Goal: Entertainment & Leisure: Consume media (video, audio)

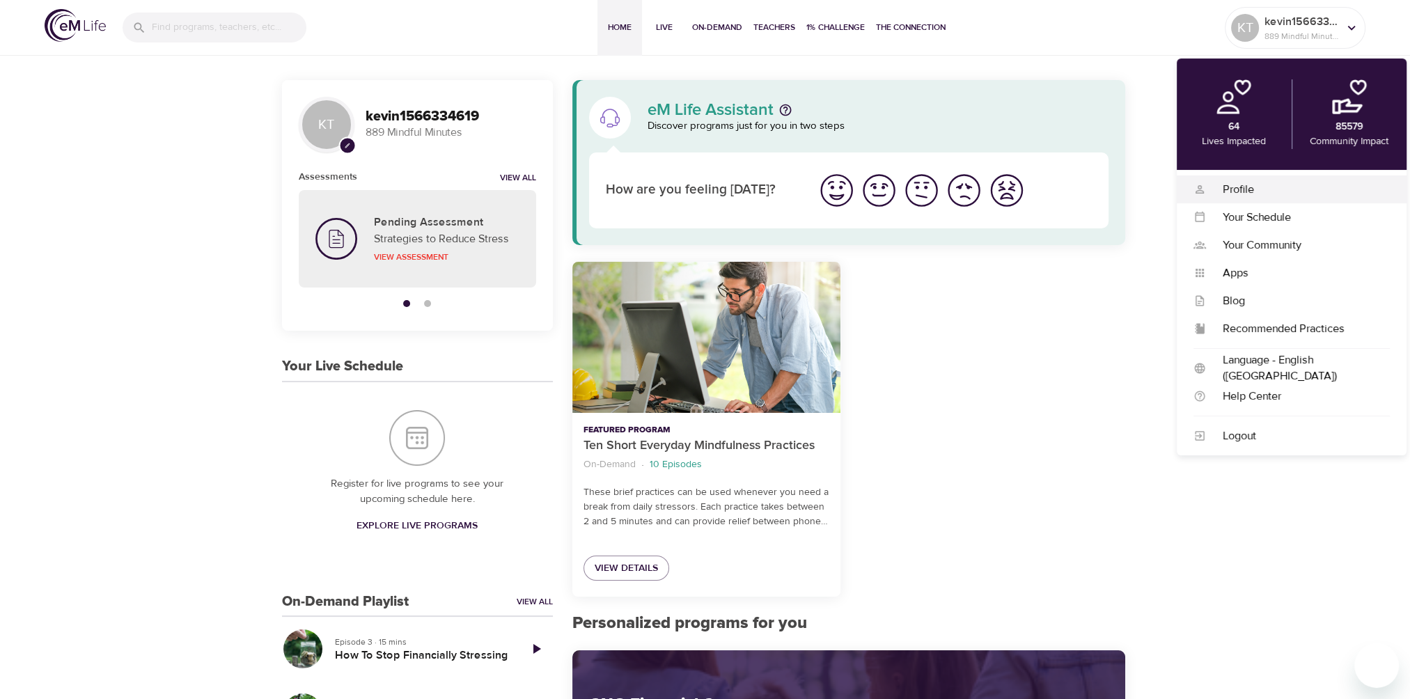
click at [1242, 180] on div "Profile Profile" at bounding box center [1292, 189] width 230 height 28
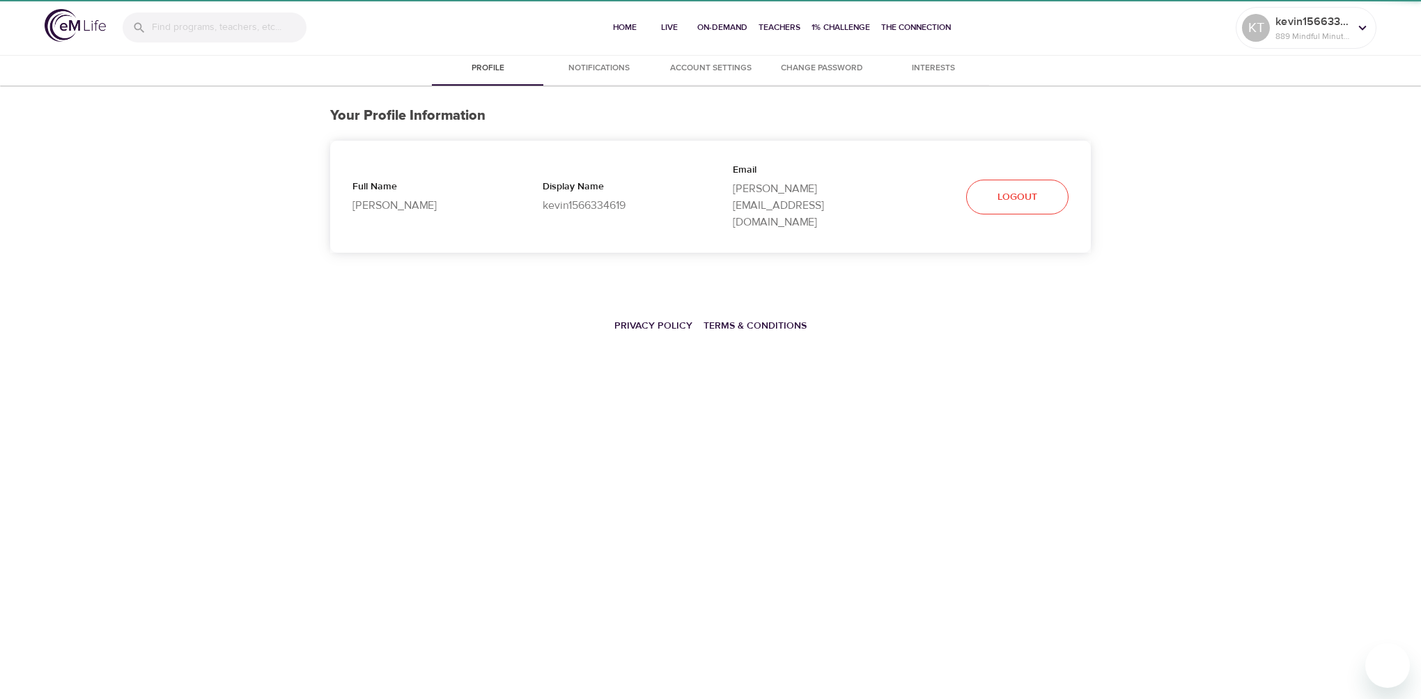
select select "10"
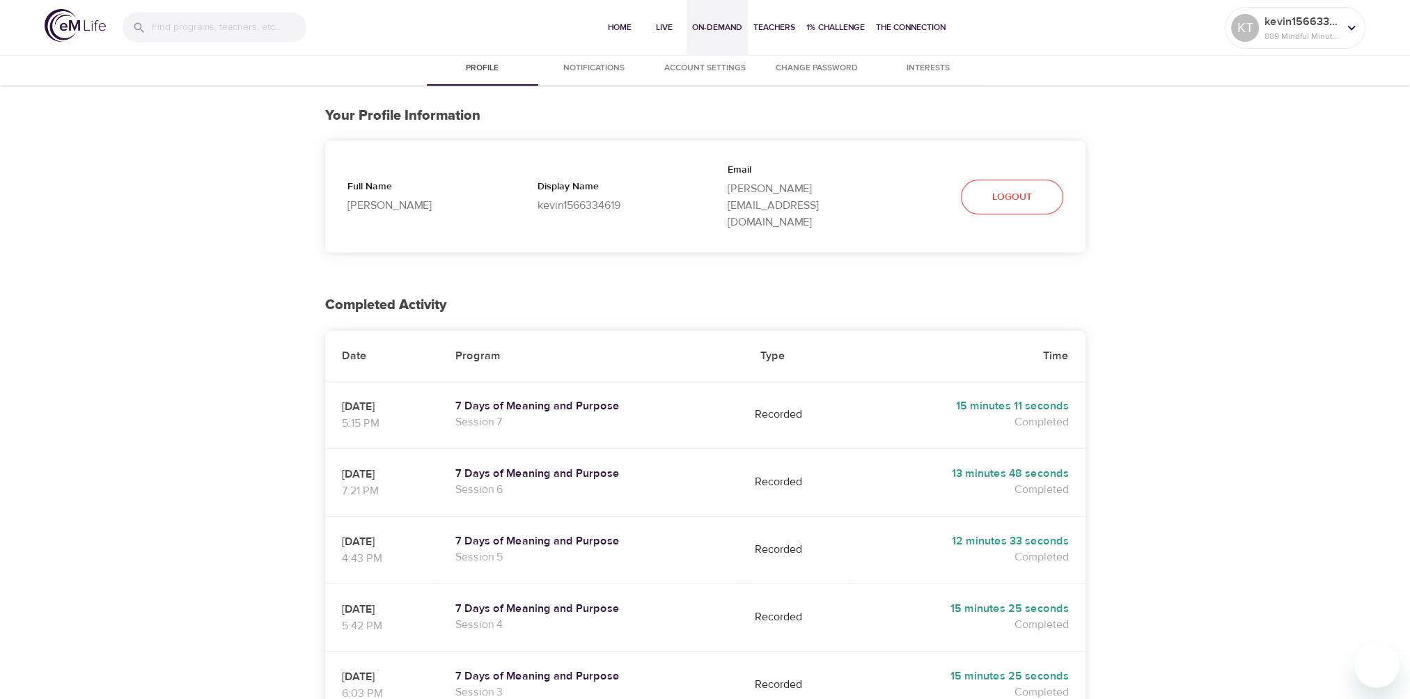
click at [726, 28] on span "On-Demand" at bounding box center [717, 27] width 50 height 15
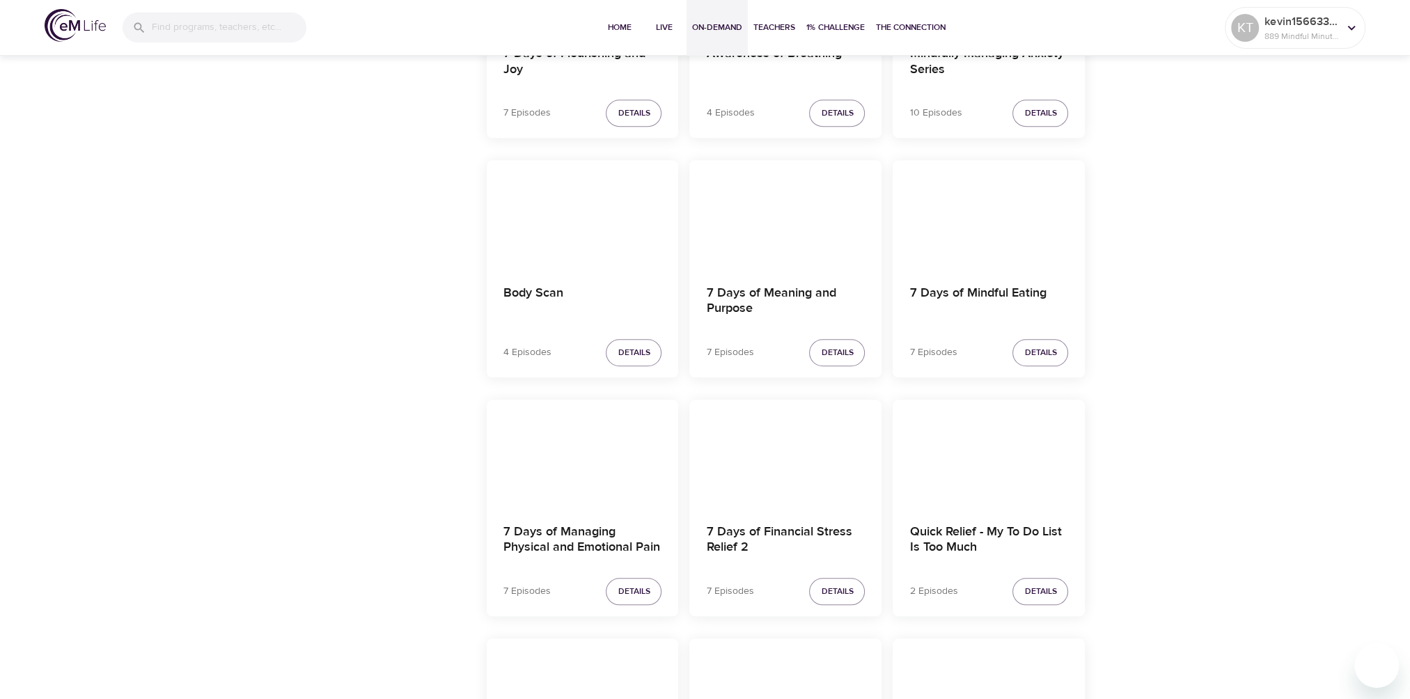
scroll to position [1732, 0]
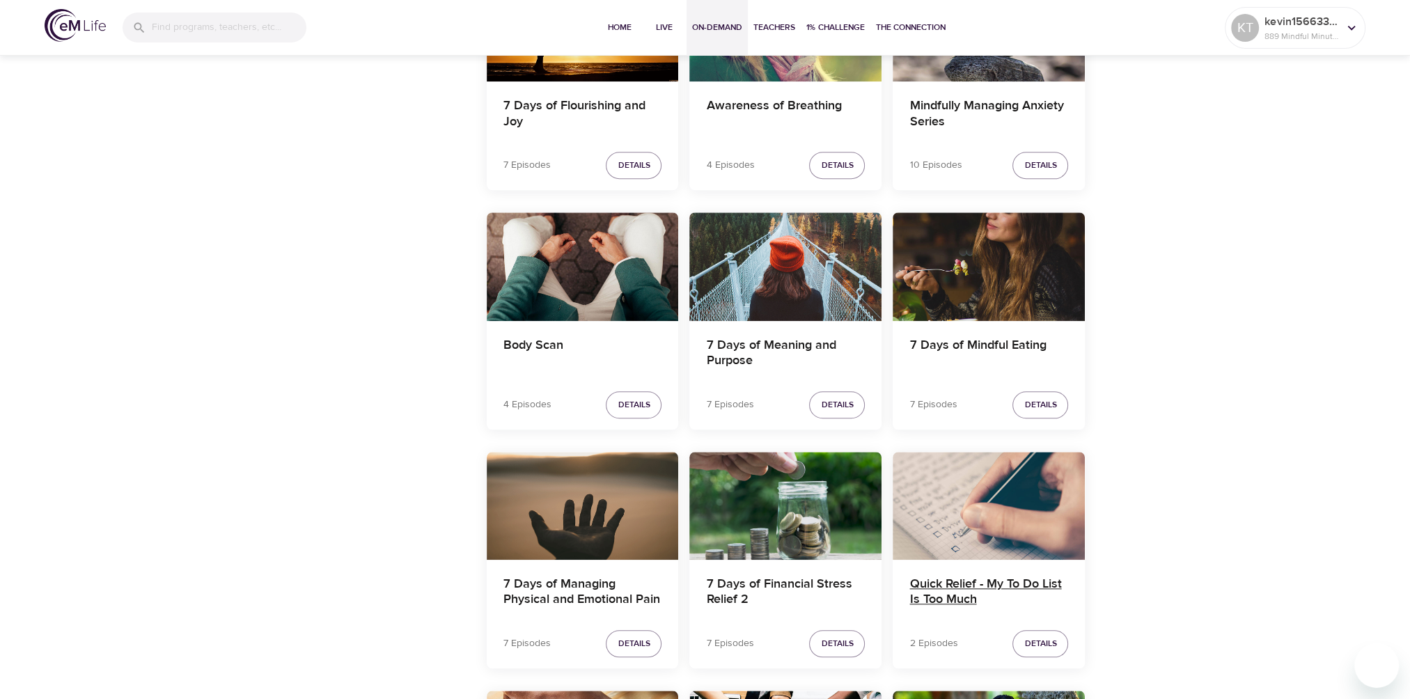
click at [954, 586] on h4 "Quick Relief - My To Do List Is Too Much" at bounding box center [989, 593] width 159 height 33
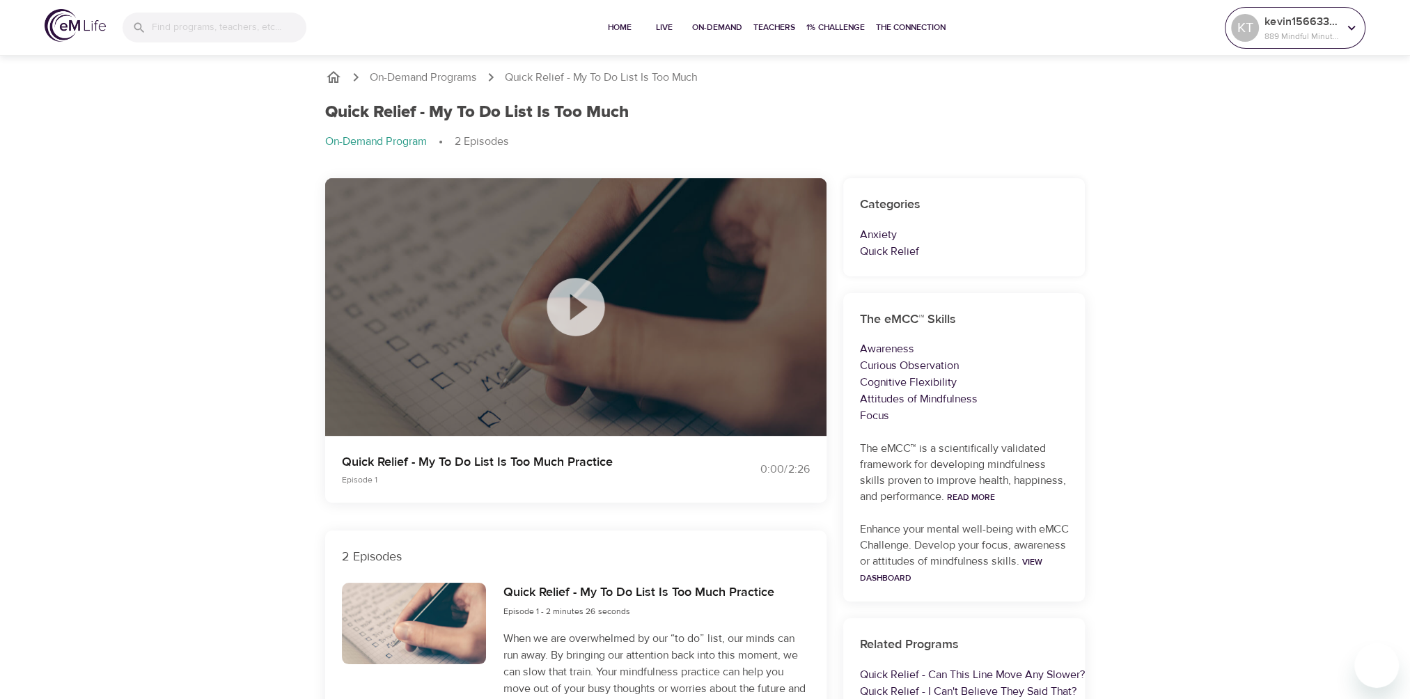
click at [1293, 28] on p "kevin1566334619" at bounding box center [1302, 21] width 74 height 17
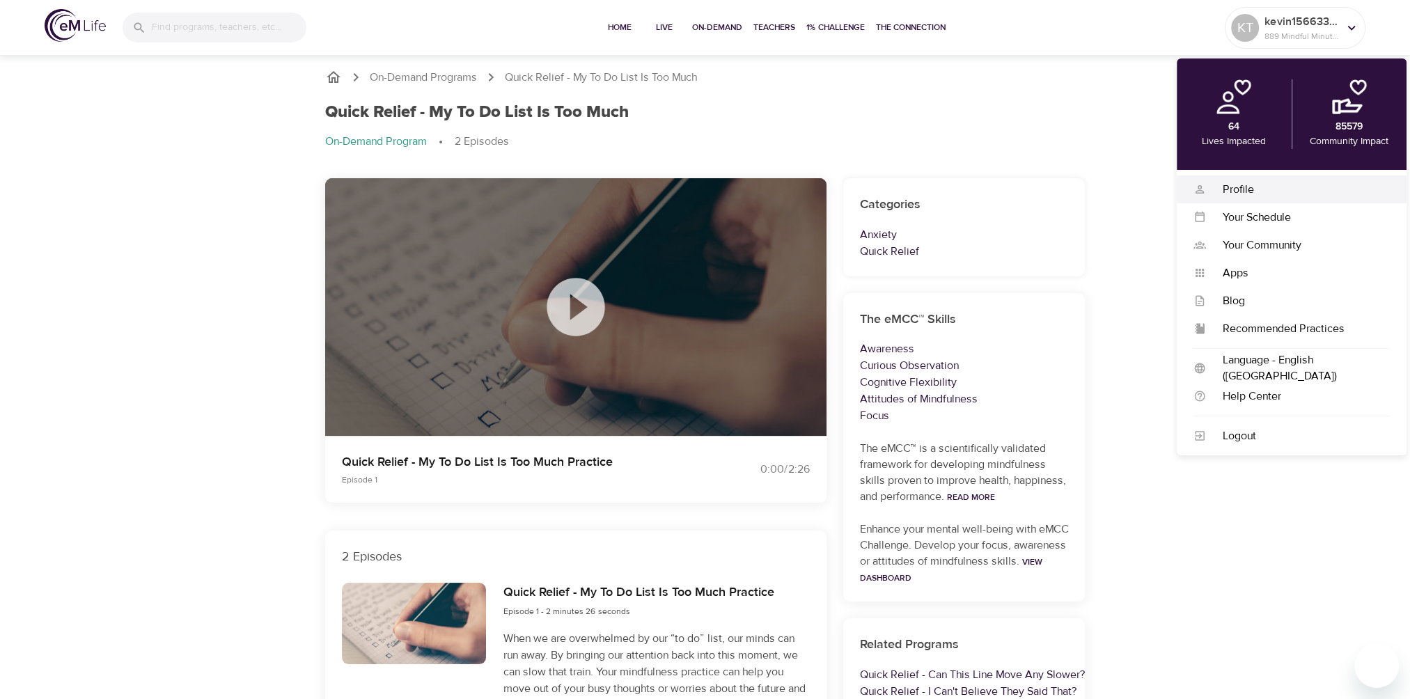
click at [1247, 189] on div "Profile" at bounding box center [1298, 190] width 184 height 16
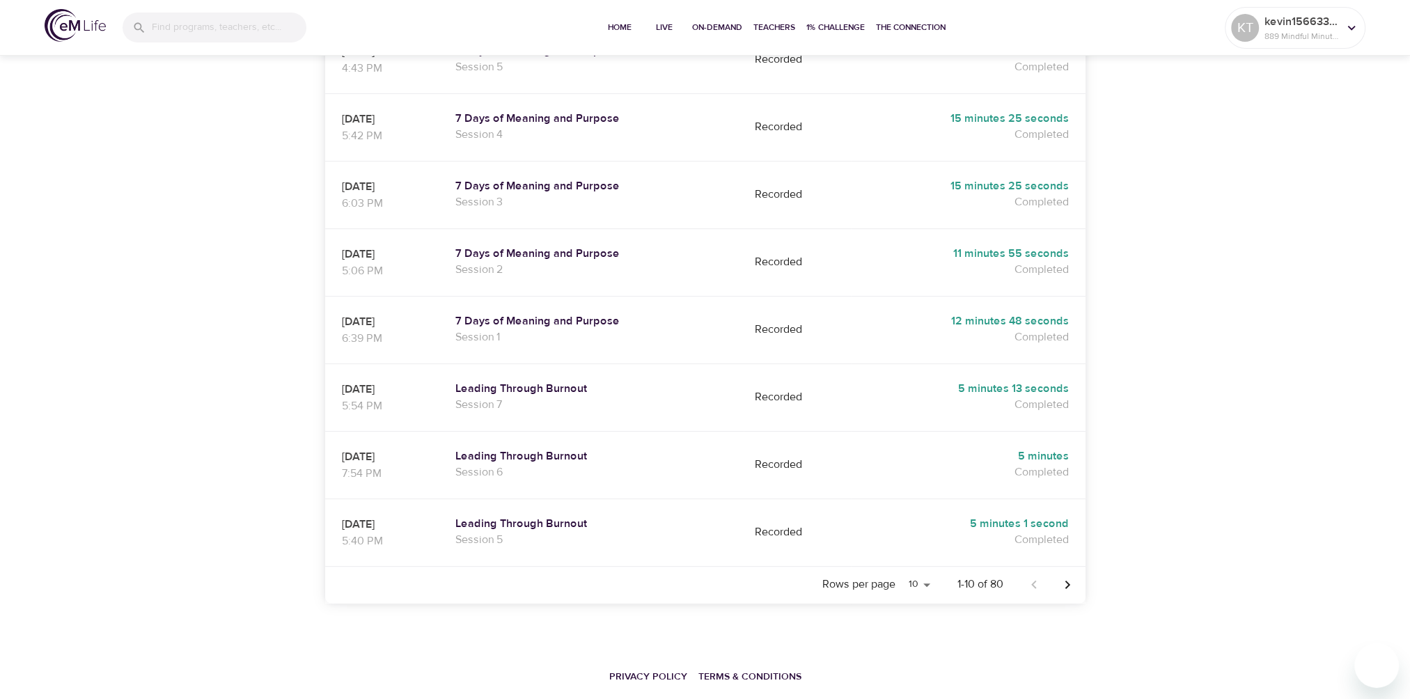
scroll to position [492, 0]
click at [924, 573] on select "5 10 25 20" at bounding box center [918, 583] width 34 height 21
select select "25"
click at [901, 573] on select "5 10 25 20" at bounding box center [918, 583] width 34 height 21
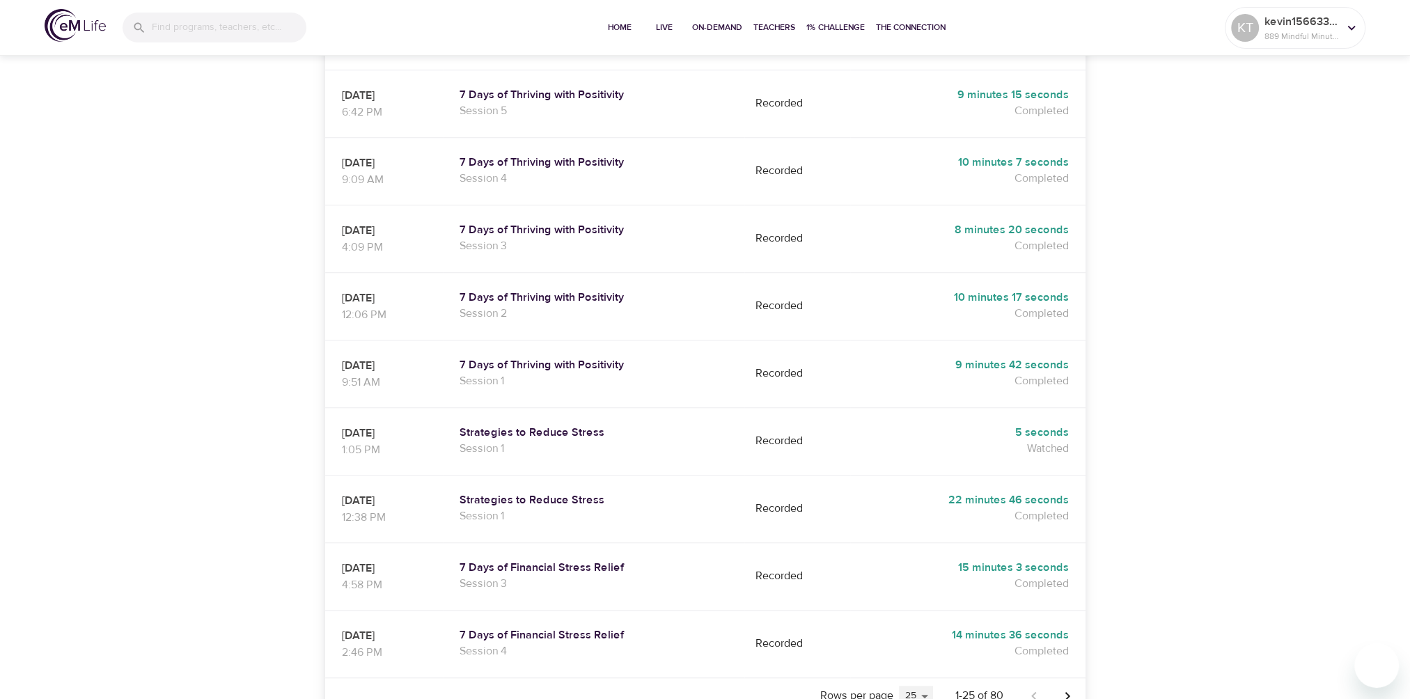
scroll to position [1503, 0]
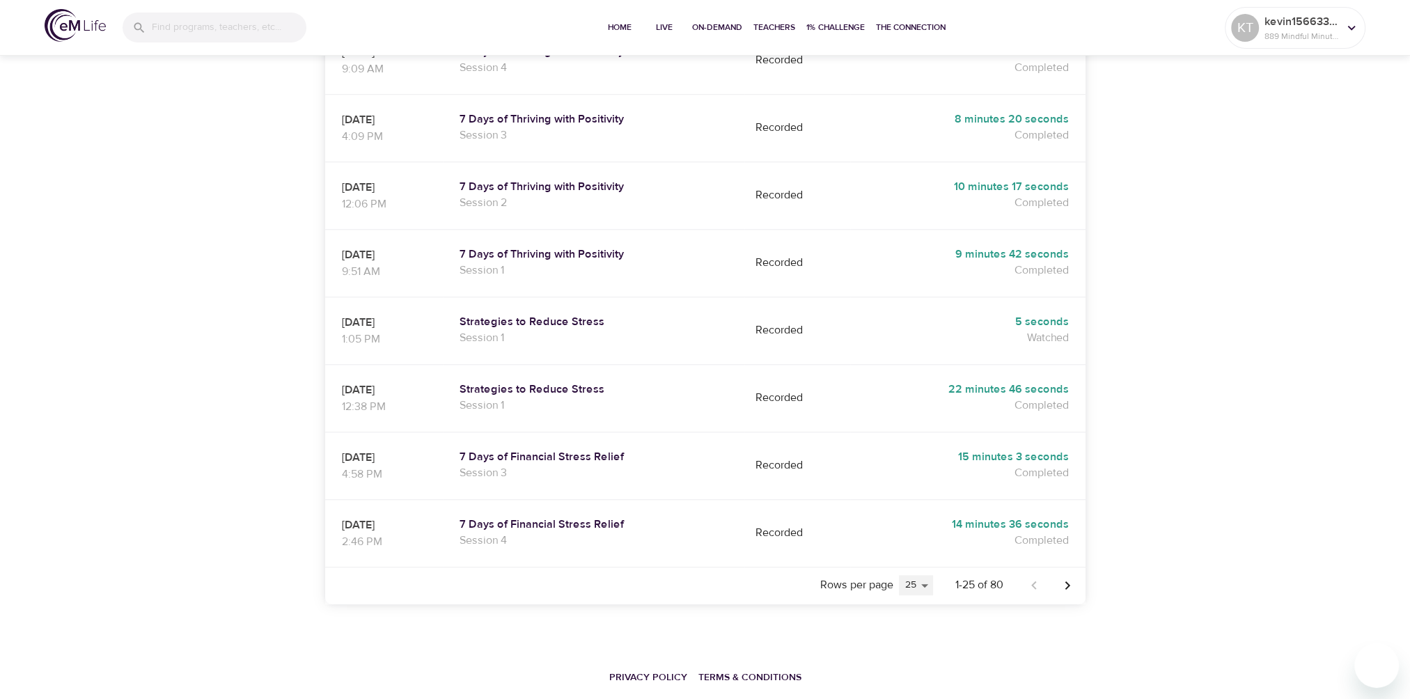
click at [919, 575] on select "5 10 25 20" at bounding box center [916, 585] width 34 height 21
click at [1064, 577] on icon "Next page" at bounding box center [1067, 585] width 17 height 17
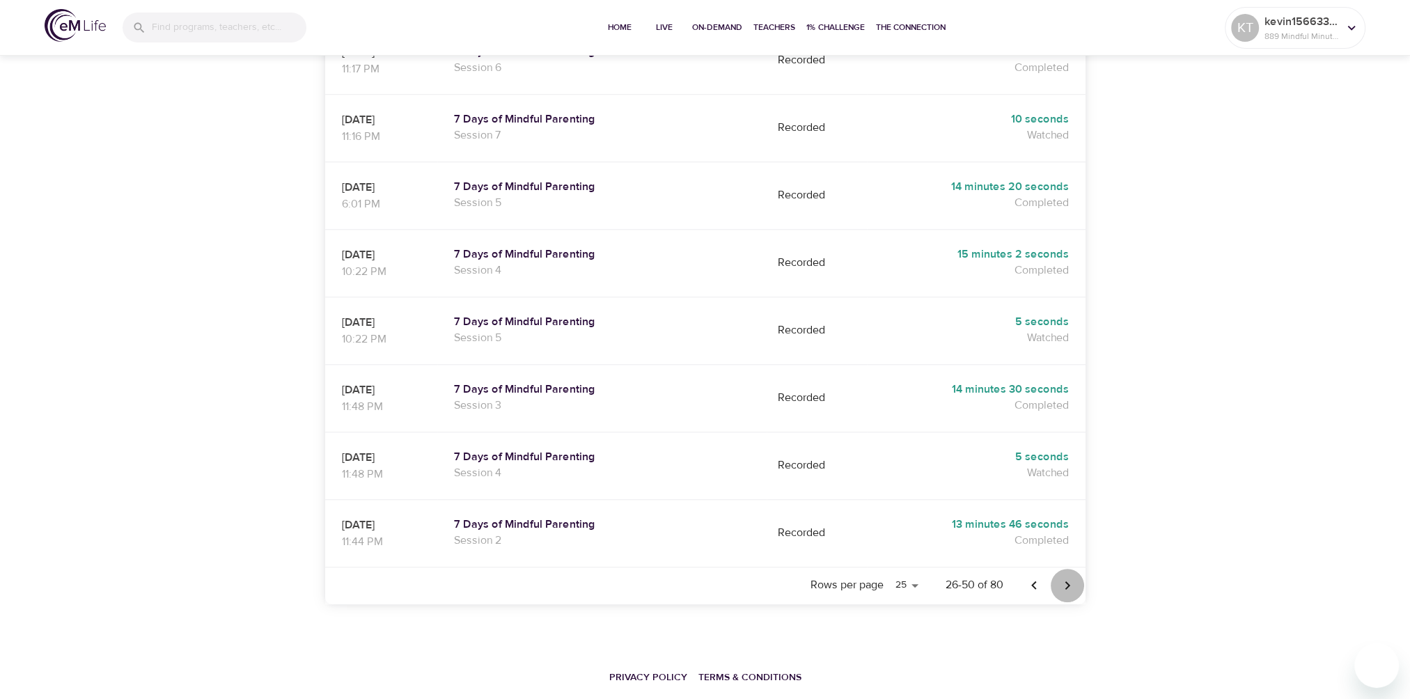
click at [1066, 577] on icon "Next page" at bounding box center [1067, 585] width 17 height 17
click at [1068, 577] on icon "Next page" at bounding box center [1067, 585] width 17 height 17
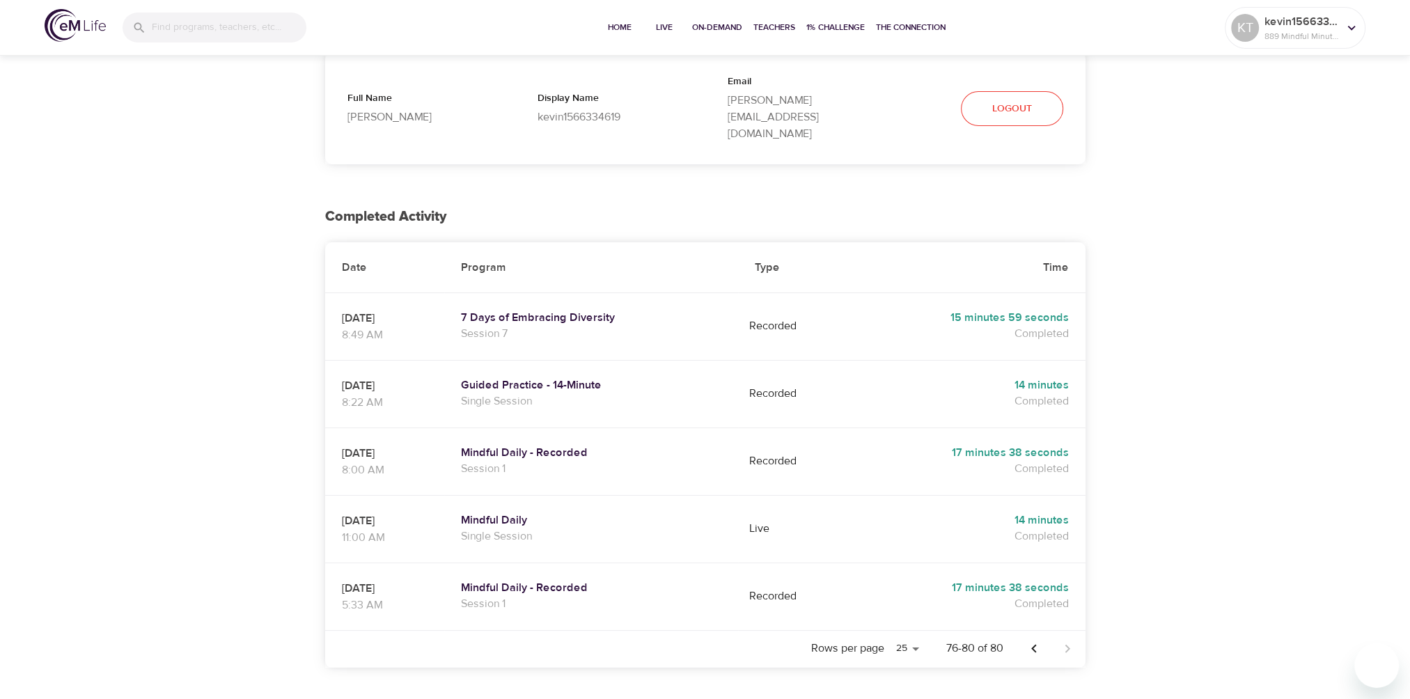
scroll to position [0, 0]
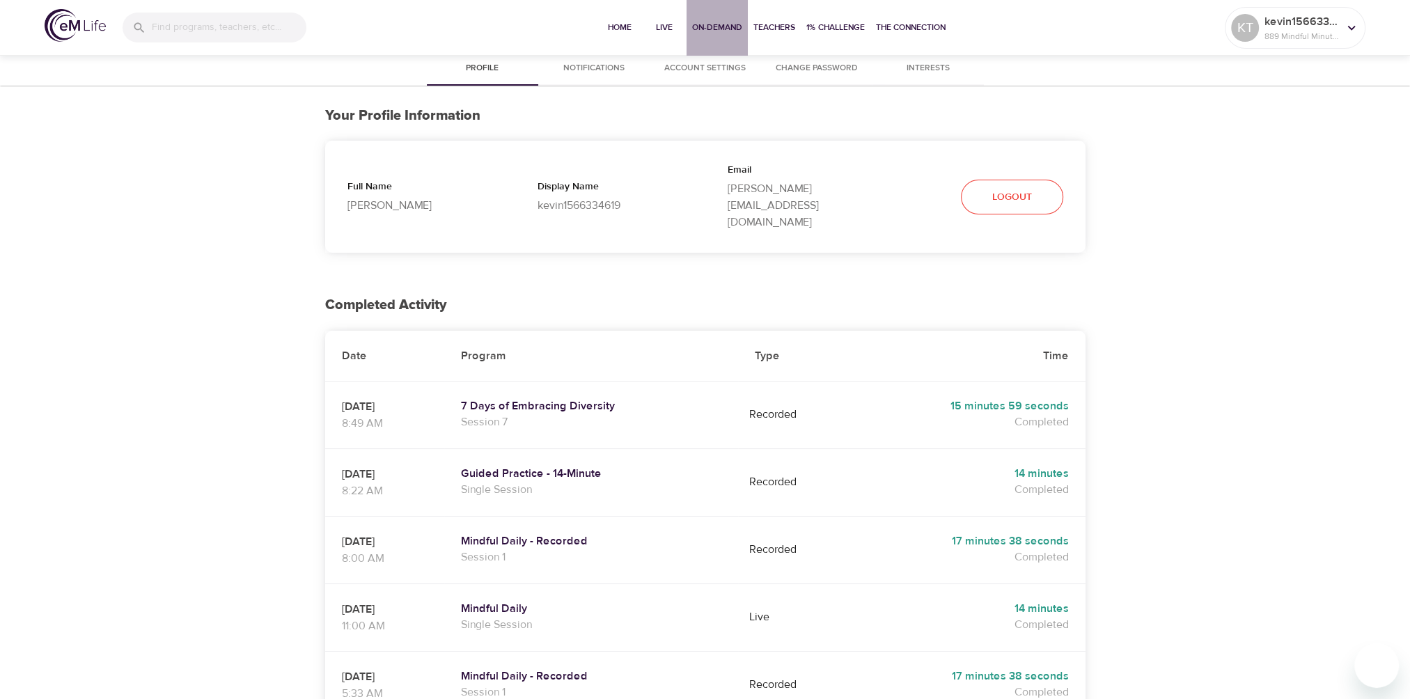
click at [718, 26] on span "On-Demand" at bounding box center [717, 27] width 50 height 15
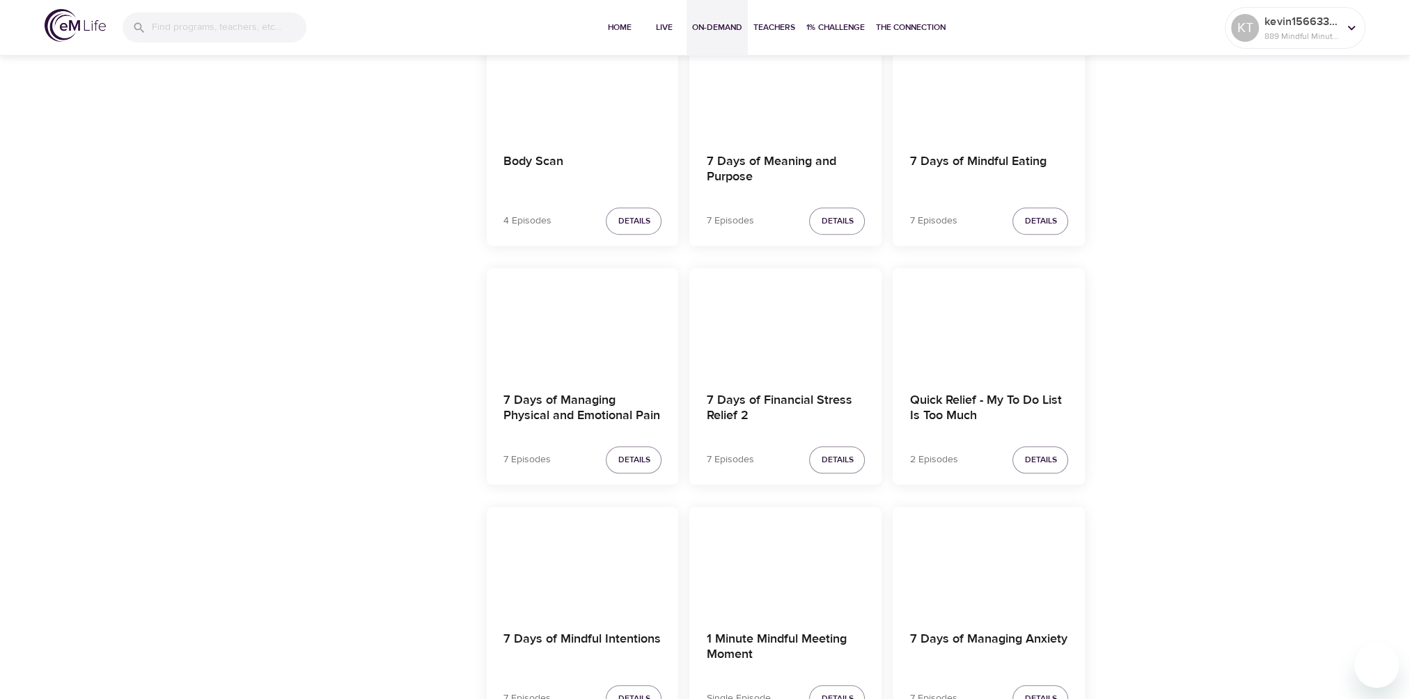
scroll to position [2089, 0]
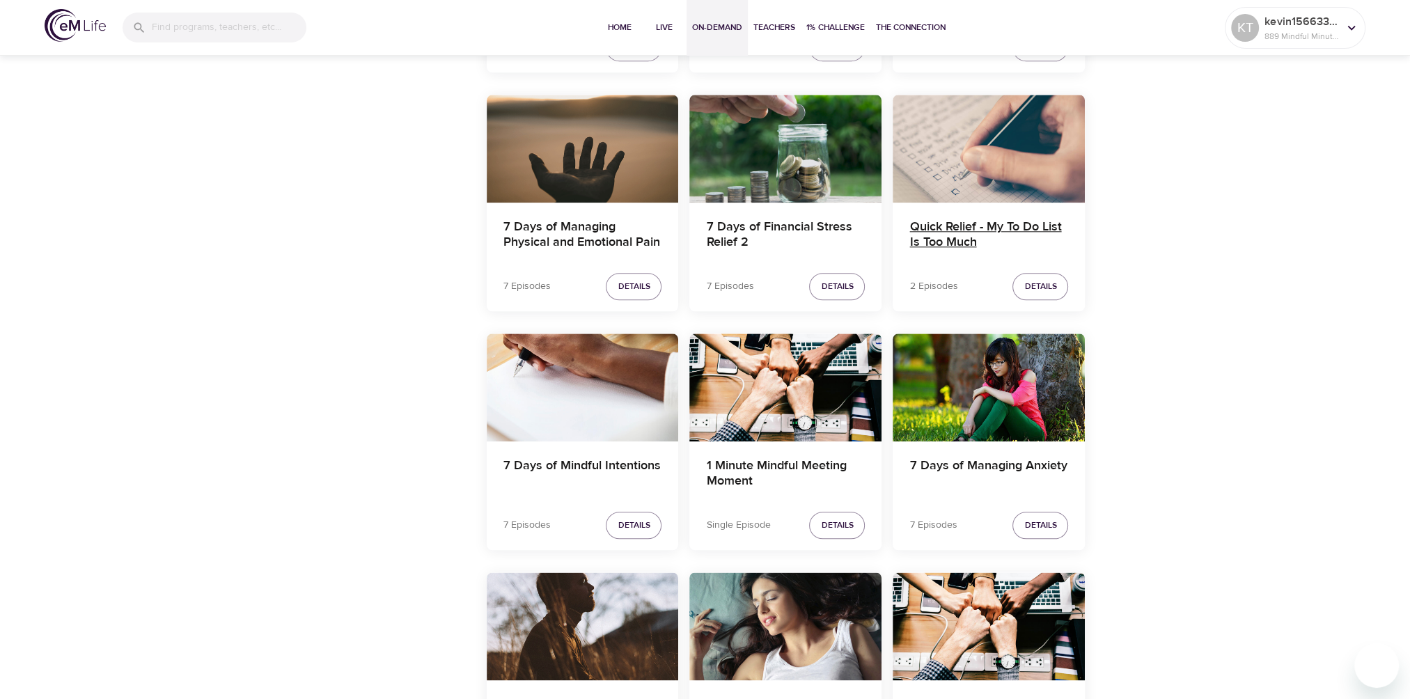
click at [942, 235] on h4 "Quick Relief - My To Do List Is Too Much" at bounding box center [989, 235] width 159 height 33
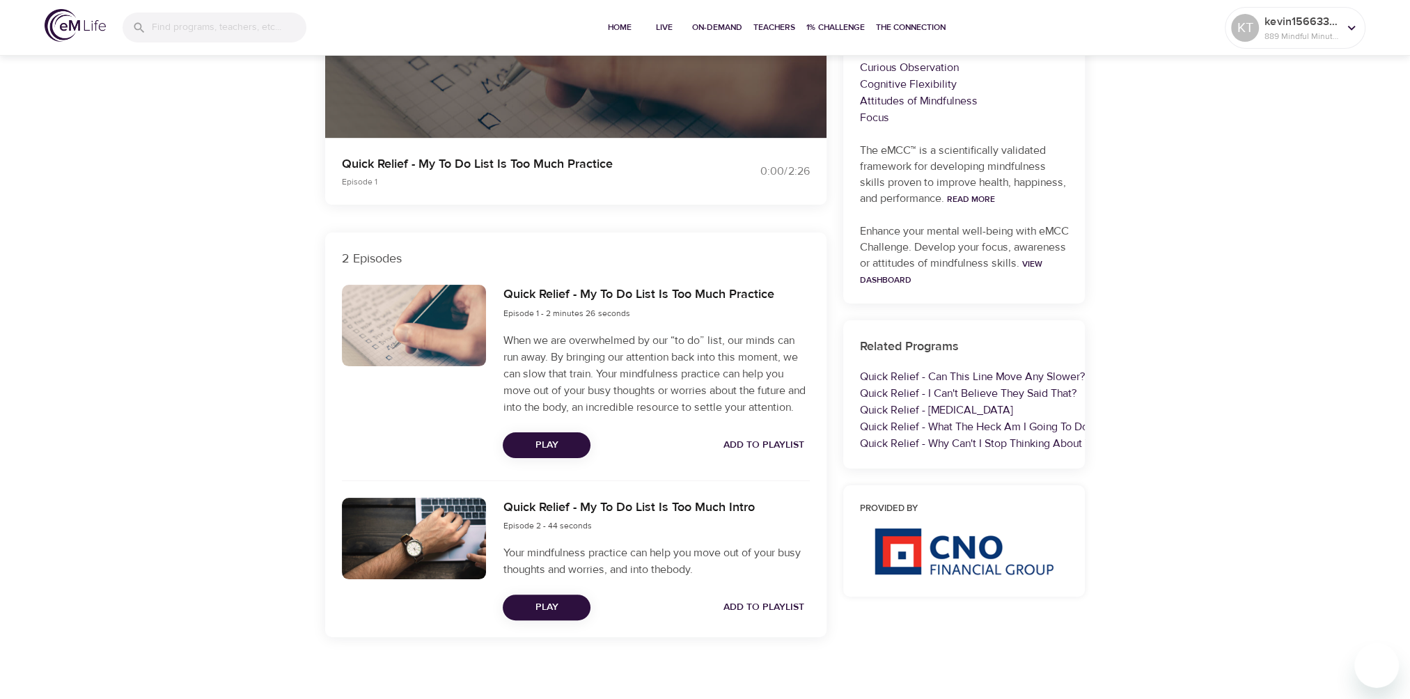
scroll to position [322, 0]
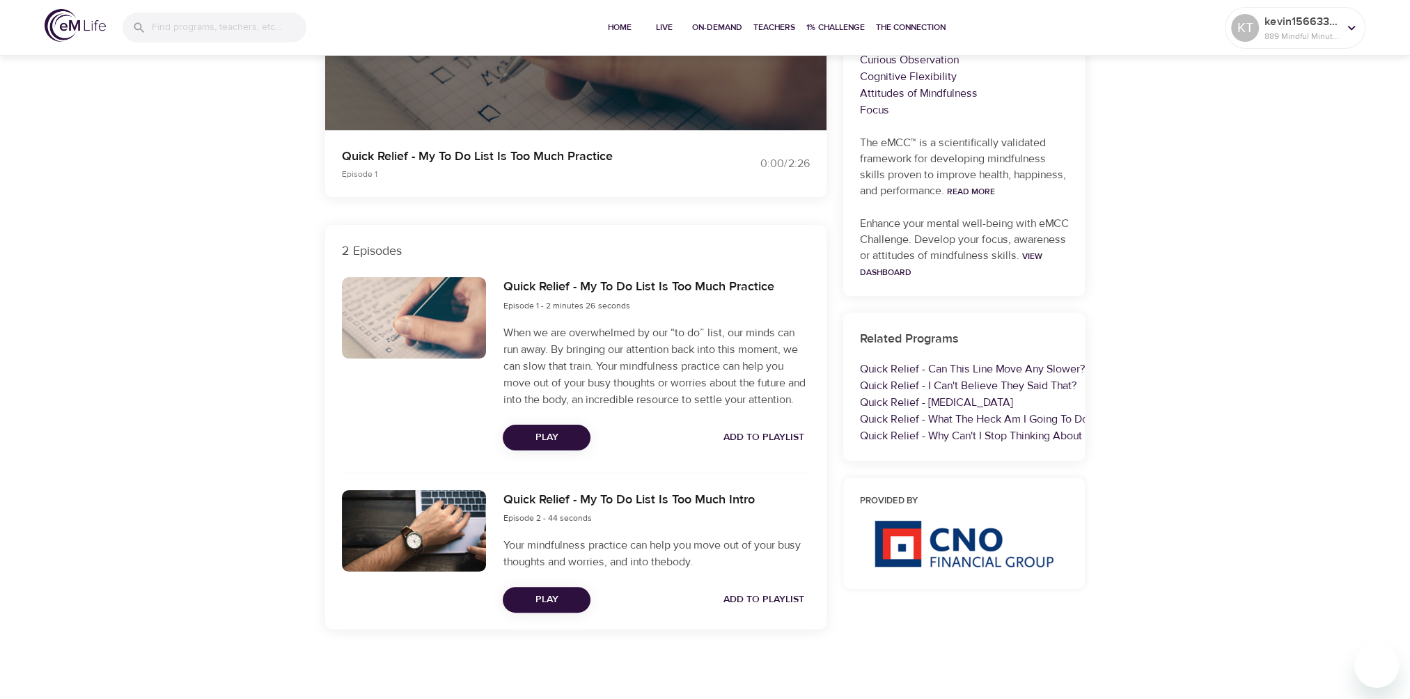
click at [546, 437] on span "Play" at bounding box center [546, 437] width 65 height 17
